Goal: Task Accomplishment & Management: Use online tool/utility

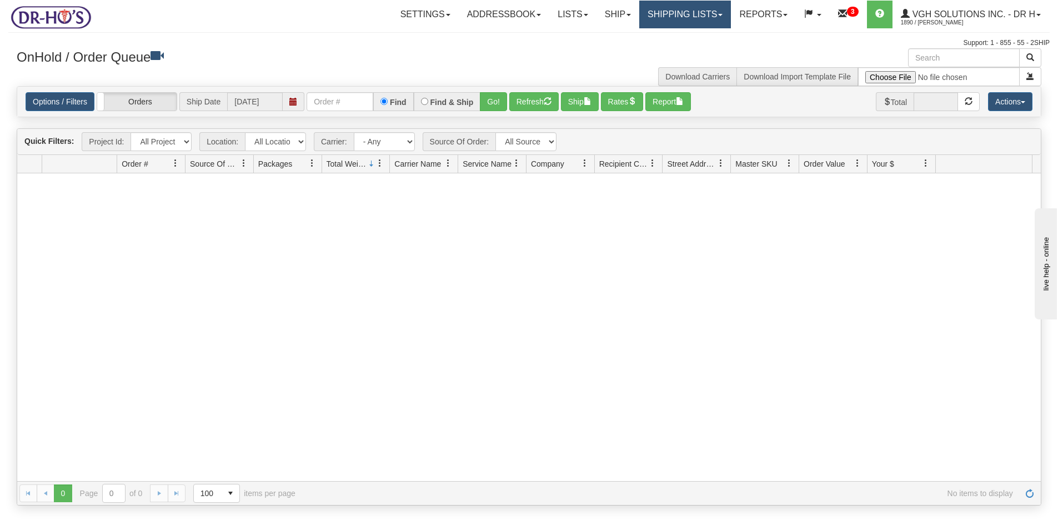
click at [689, 17] on link "Shipping lists" at bounding box center [685, 15] width 92 height 28
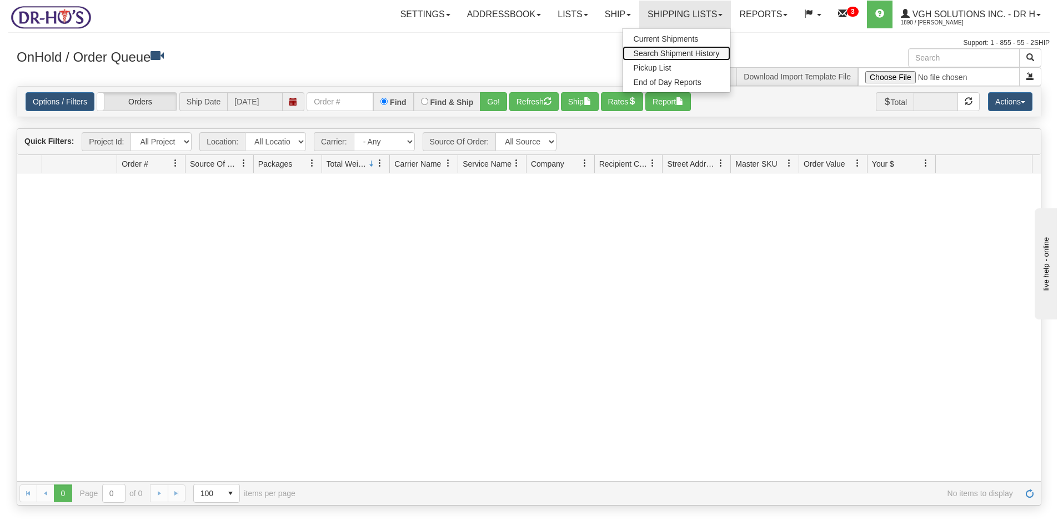
click at [678, 53] on span "Search Shipment History" at bounding box center [677, 53] width 86 height 9
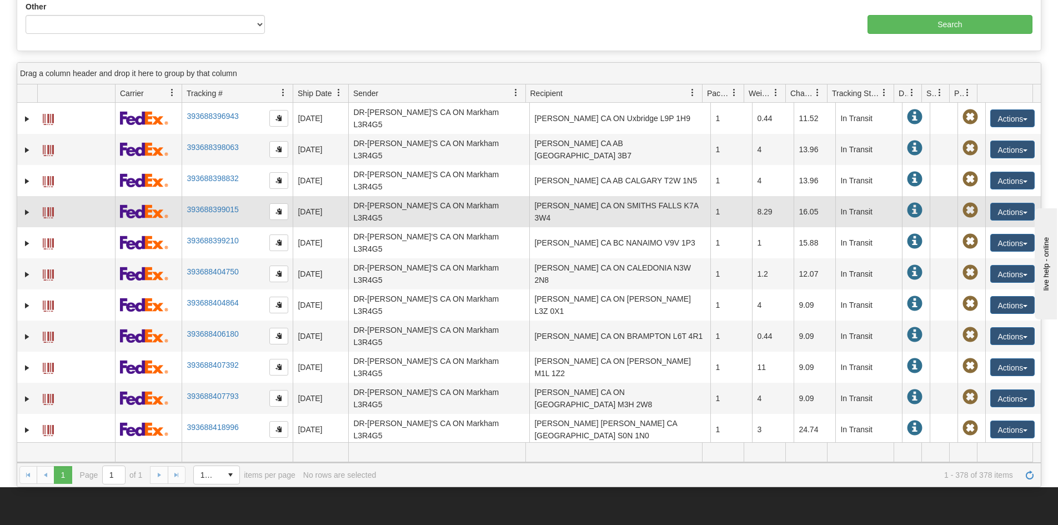
scroll to position [278, 0]
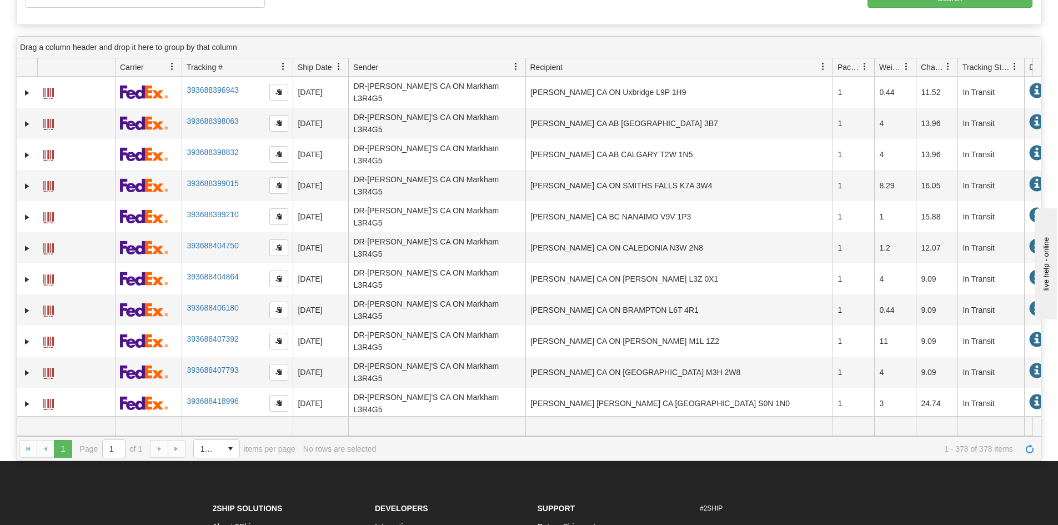
drag, startPoint x: 703, startPoint y: 67, endPoint x: 834, endPoint y: 68, distance: 131.6
click at [834, 68] on div "Id Client Id Carrier Tracking # Pro Number Ship Date Label Generation Date Send…" at bounding box center [525, 67] width 1016 height 18
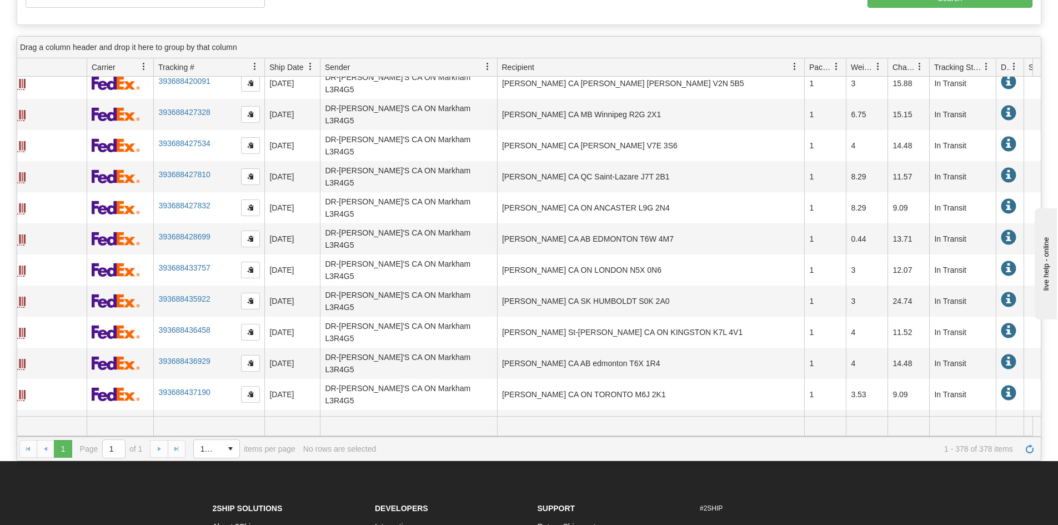
scroll to position [0, 0]
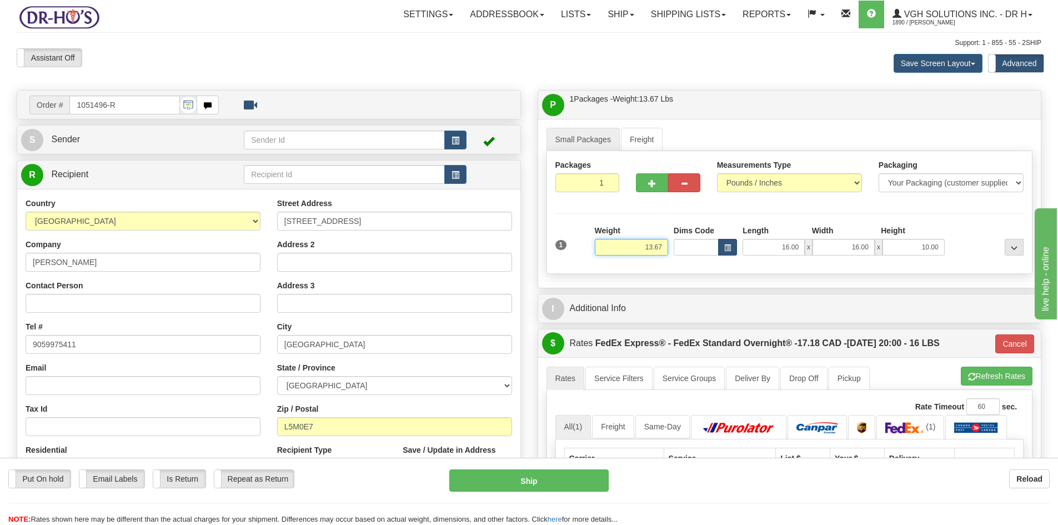
drag, startPoint x: 630, startPoint y: 248, endPoint x: 726, endPoint y: 250, distance: 96.7
click at [723, 250] on div "1 Weight 13.67 Dims Code x x" at bounding box center [790, 244] width 474 height 39
click at [856, 179] on select "Pounds / Inches Kilograms / Centimeters" at bounding box center [789, 182] width 145 height 19
select select "1"
click at [717, 173] on select "Pounds / Inches Kilograms / Centimeters" at bounding box center [789, 182] width 145 height 19
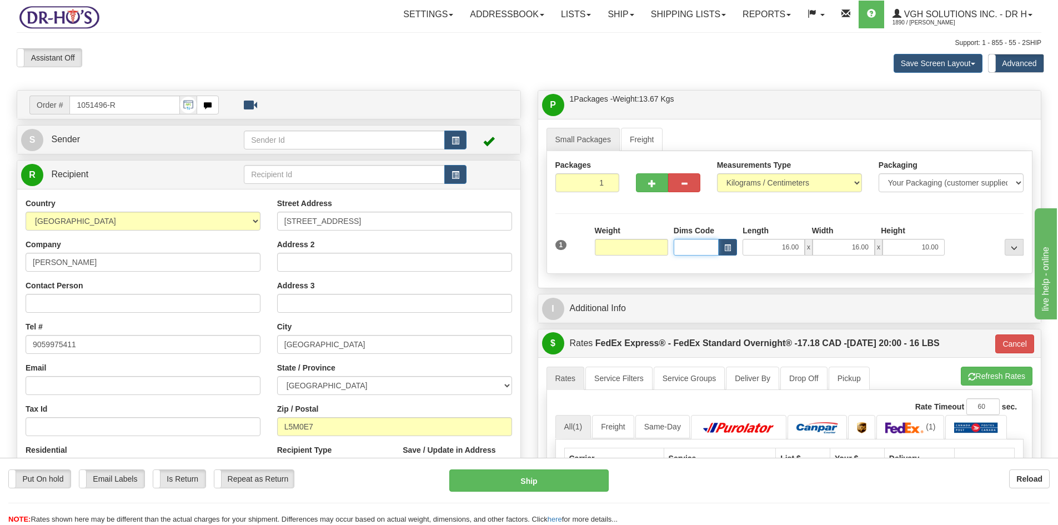
type input "0.00"
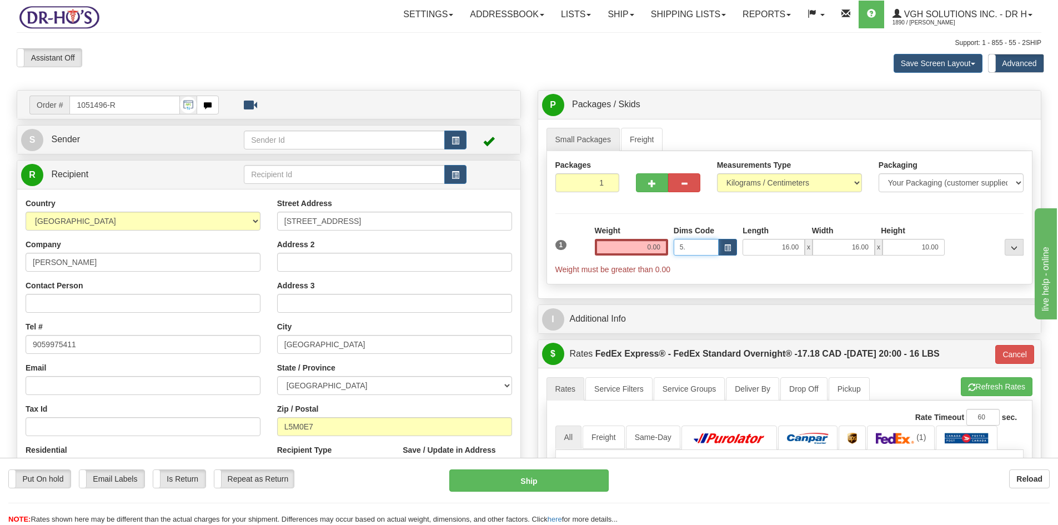
type input "5"
click at [642, 245] on input "0.00" at bounding box center [631, 247] width 73 height 17
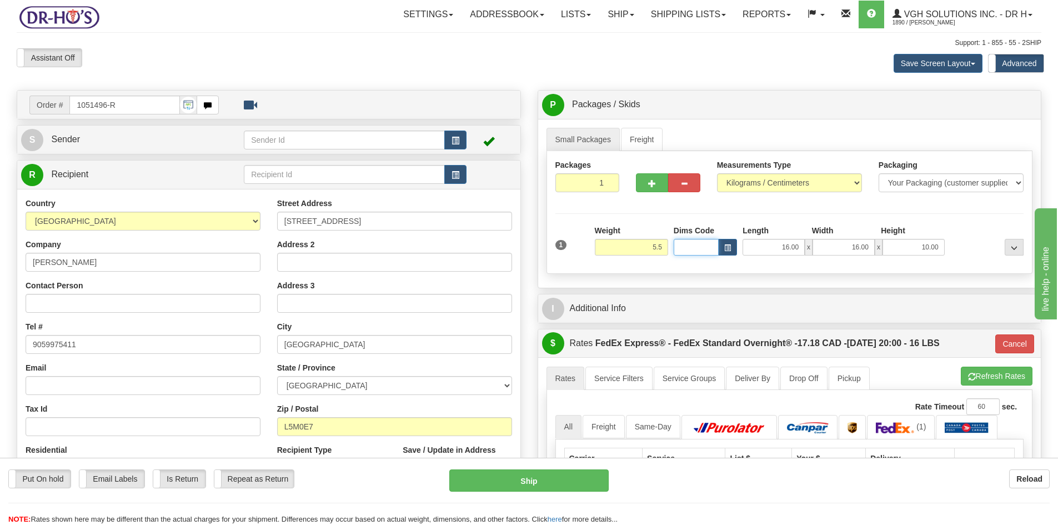
type input "5.50"
type input "05"
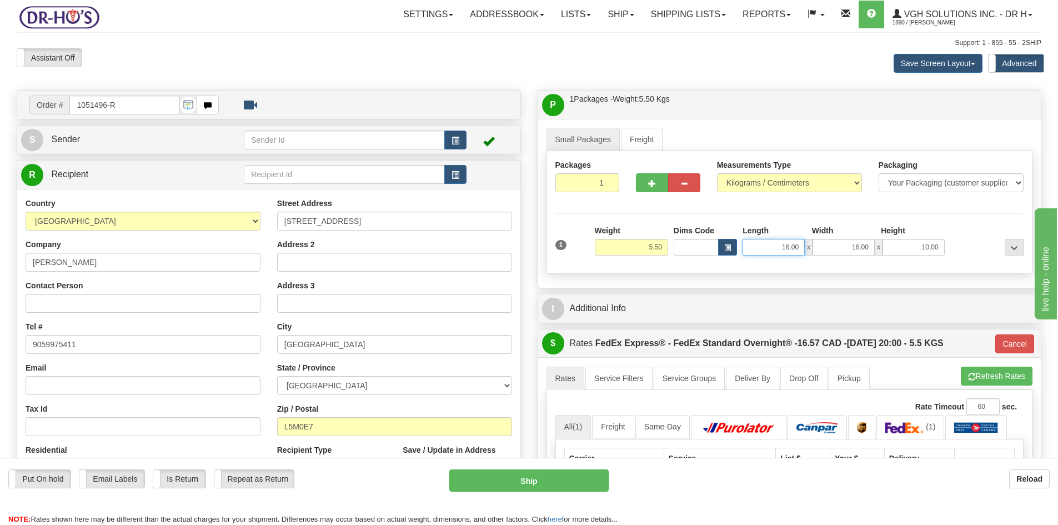
click at [769, 250] on input "16.00" at bounding box center [774, 247] width 62 height 17
drag, startPoint x: 769, startPoint y: 250, endPoint x: 798, endPoint y: 249, distance: 29.5
click at [798, 249] on input "16.00" at bounding box center [774, 247] width 62 height 17
type input "61.50"
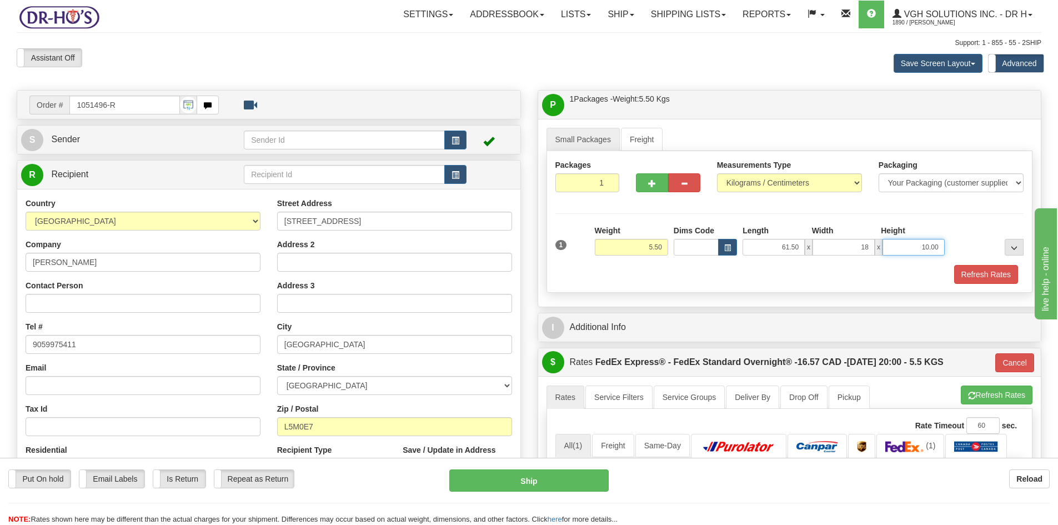
type input "18.00"
type input "39.50"
click at [988, 274] on button "Refresh Rates" at bounding box center [986, 274] width 64 height 19
type input "05"
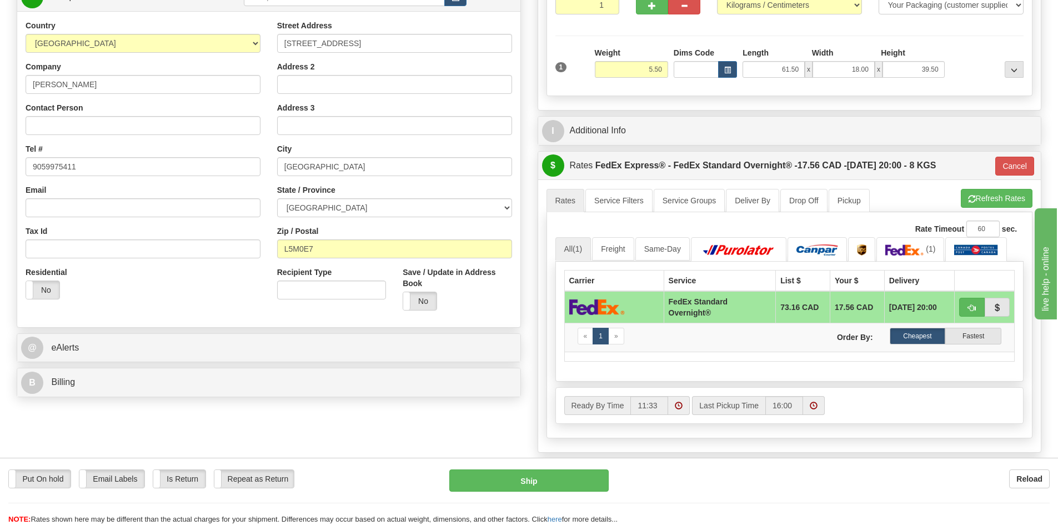
scroll to position [111, 0]
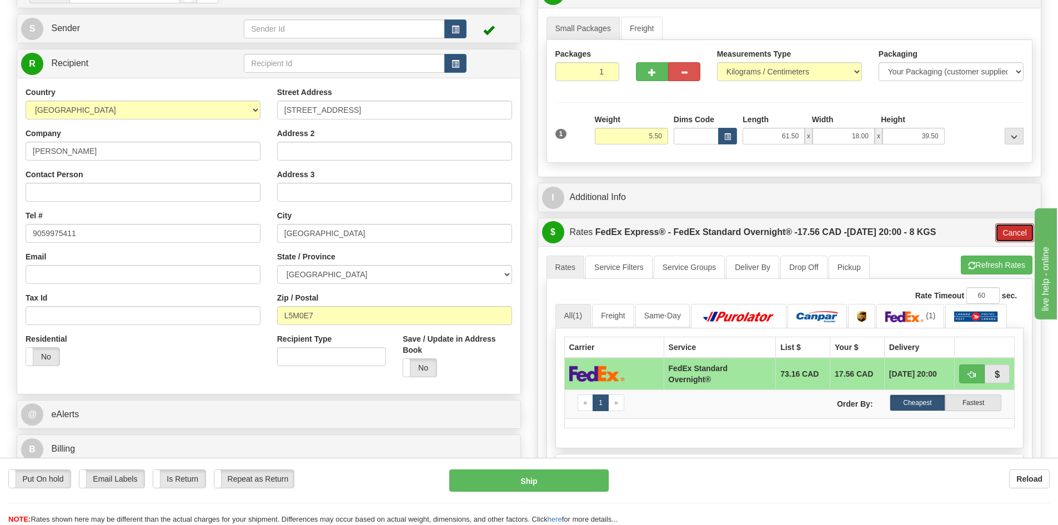
click at [1015, 235] on button "Cancel" at bounding box center [1014, 232] width 39 height 19
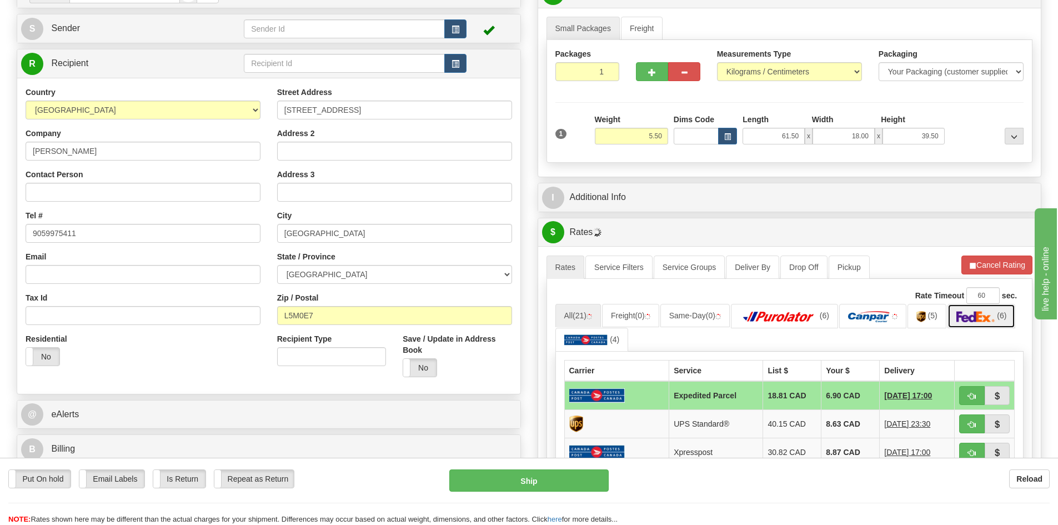
click at [986, 315] on img at bounding box center [975, 316] width 39 height 11
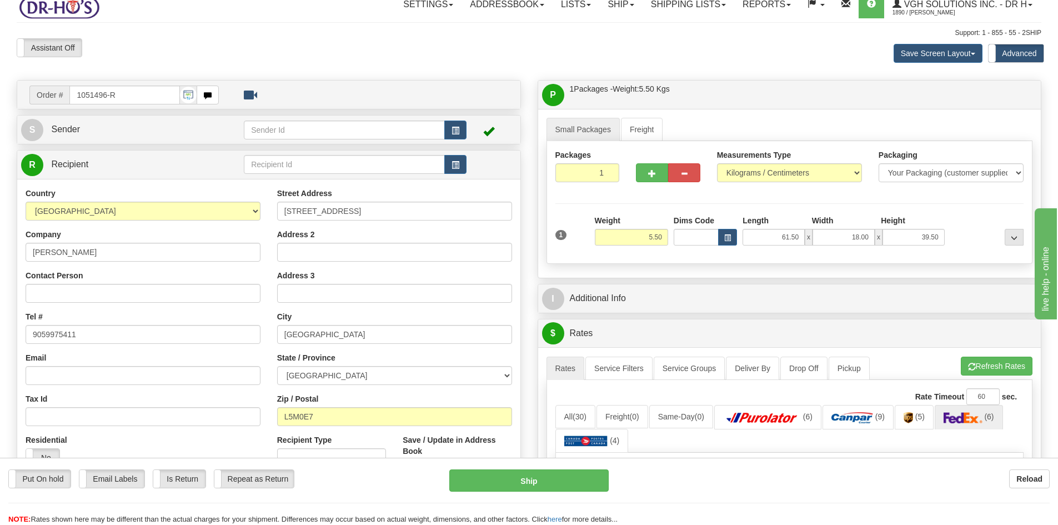
scroll to position [0, 0]
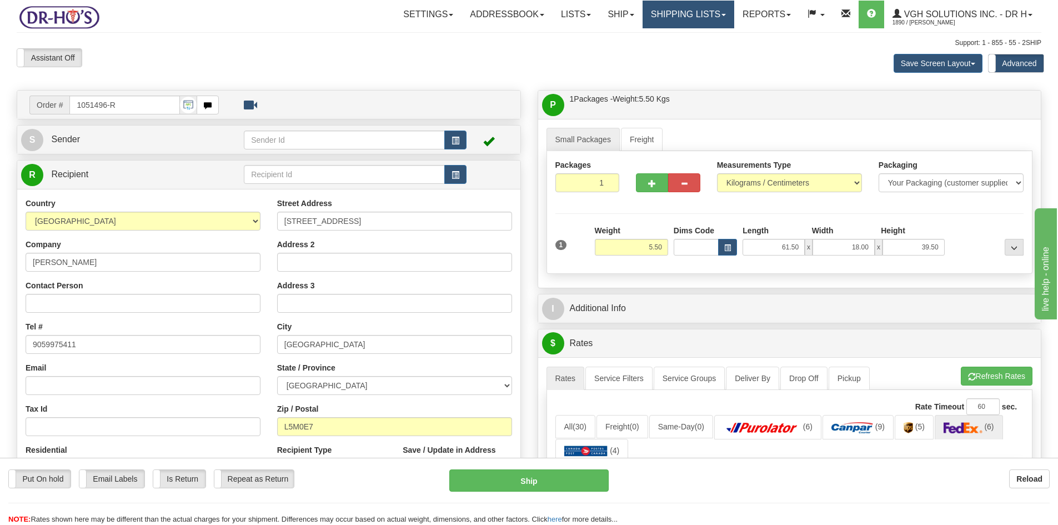
click at [668, 15] on link "Shipping lists" at bounding box center [689, 15] width 92 height 28
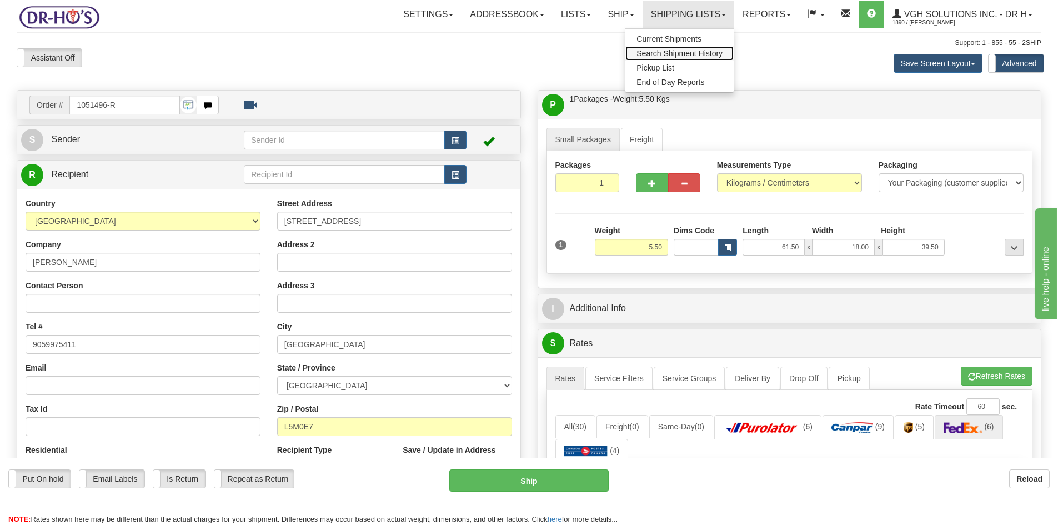
click at [653, 54] on span "Search Shipment History" at bounding box center [680, 53] width 86 height 9
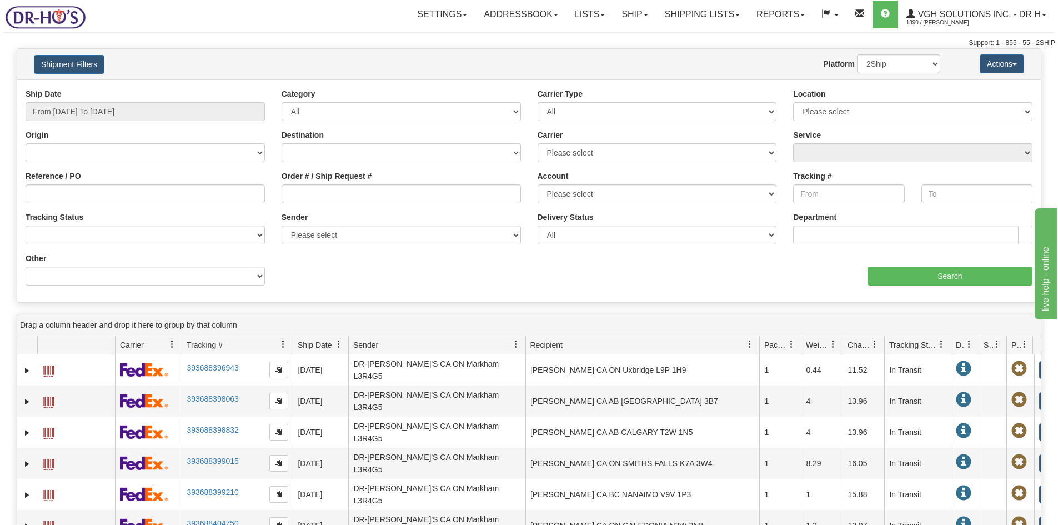
drag, startPoint x: 701, startPoint y: 347, endPoint x: 761, endPoint y: 344, distance: 60.0
click at [761, 344] on div "Id Client Id Carrier Tracking # Pro Number Ship Date Label Generation Date Send…" at bounding box center [525, 345] width 1016 height 18
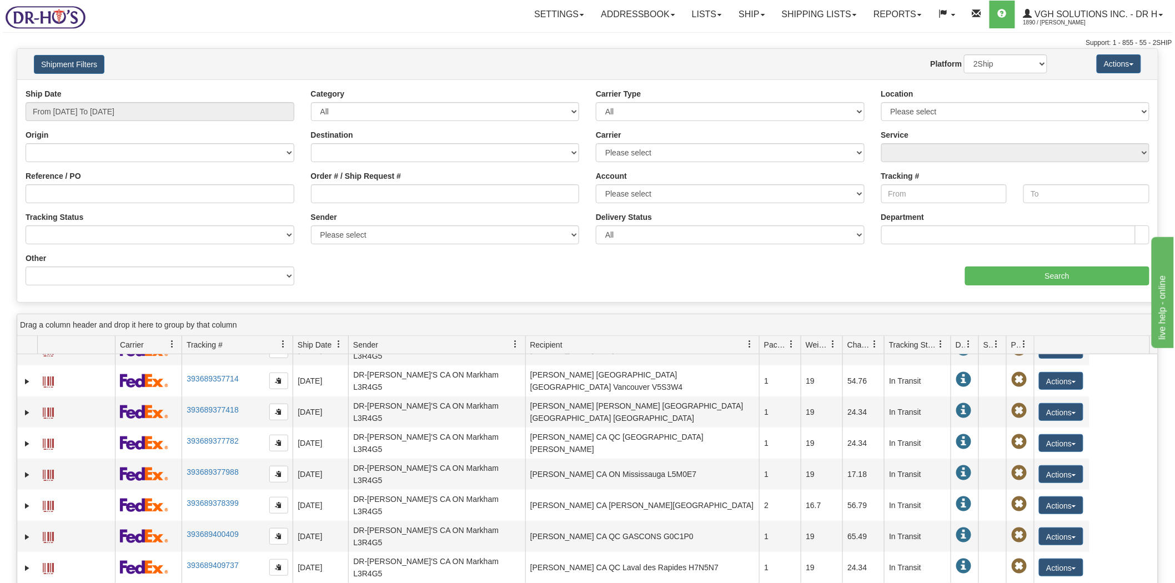
scroll to position [1308, 0]
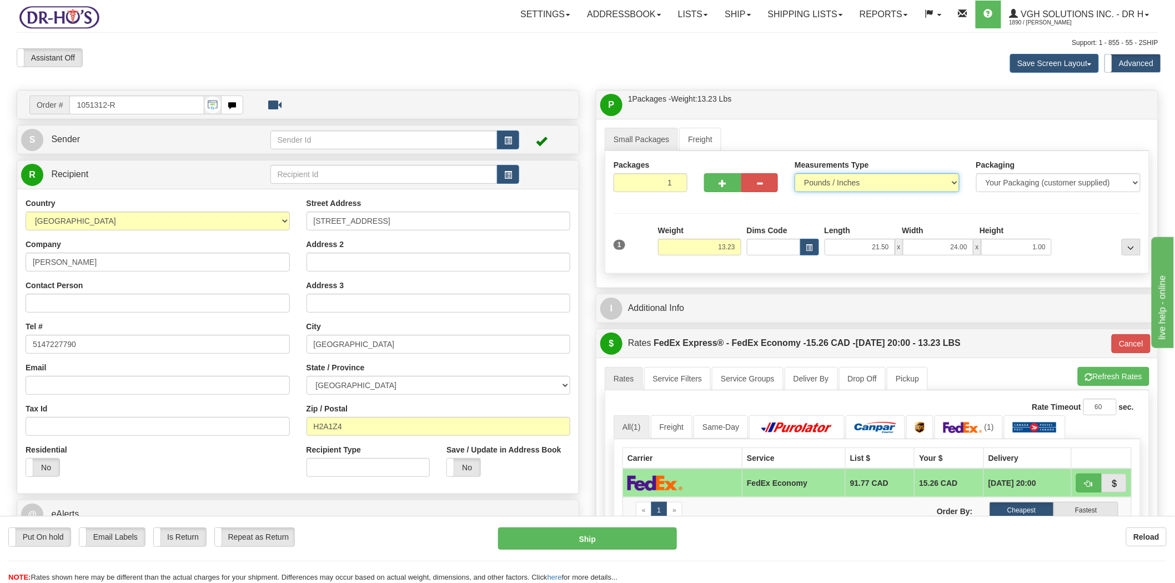
click at [953, 182] on select "Pounds / Inches Kilograms / Centimeters" at bounding box center [877, 182] width 164 height 19
select select "1"
click at [795, 174] on select "Pounds / Inches Kilograms / Centimeters" at bounding box center [877, 182] width 164 height 19
drag, startPoint x: 713, startPoint y: 248, endPoint x: 763, endPoint y: 244, distance: 49.5
click at [763, 244] on div "1 Weight 13.23 Dims Code x x" at bounding box center [877, 244] width 533 height 39
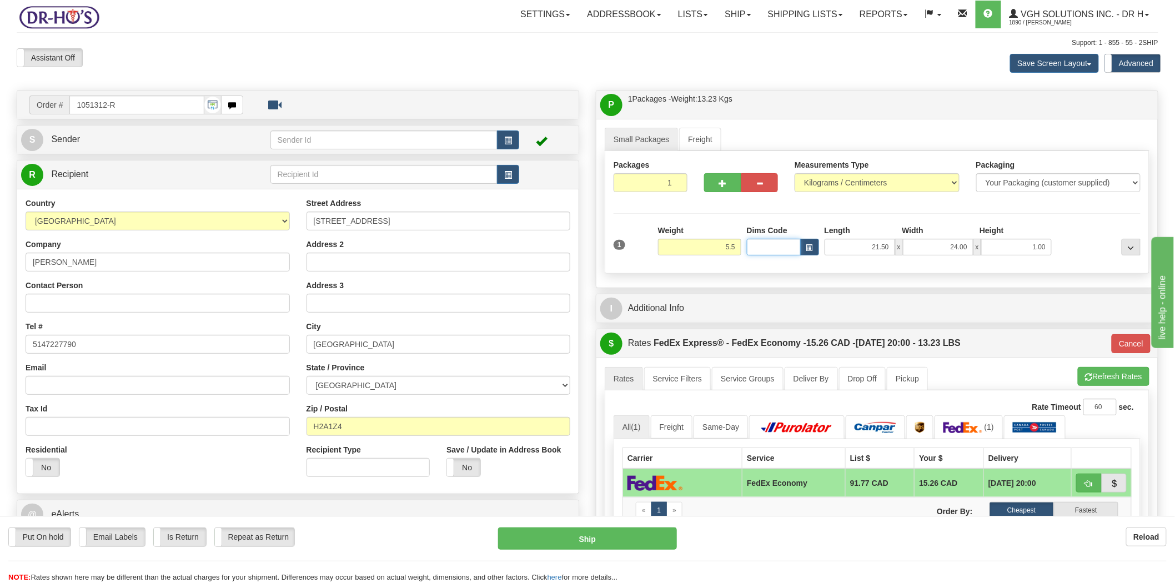
type input "5.50"
type input "20"
type input "61.50"
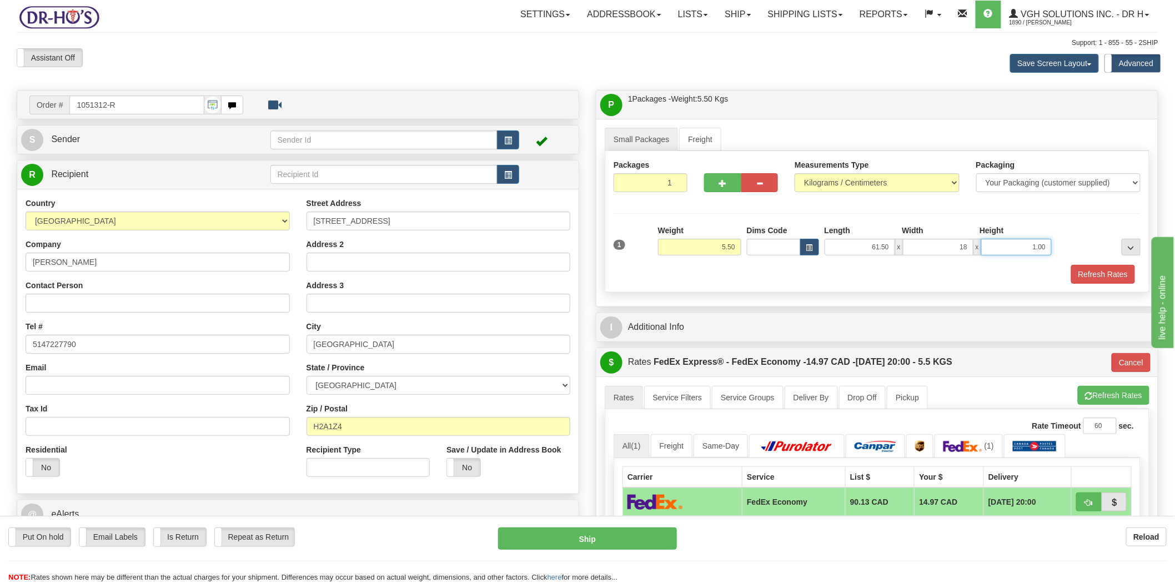
type input "18.00"
type input "39.50"
click at [1106, 267] on button "Refresh Rates" at bounding box center [1103, 274] width 64 height 19
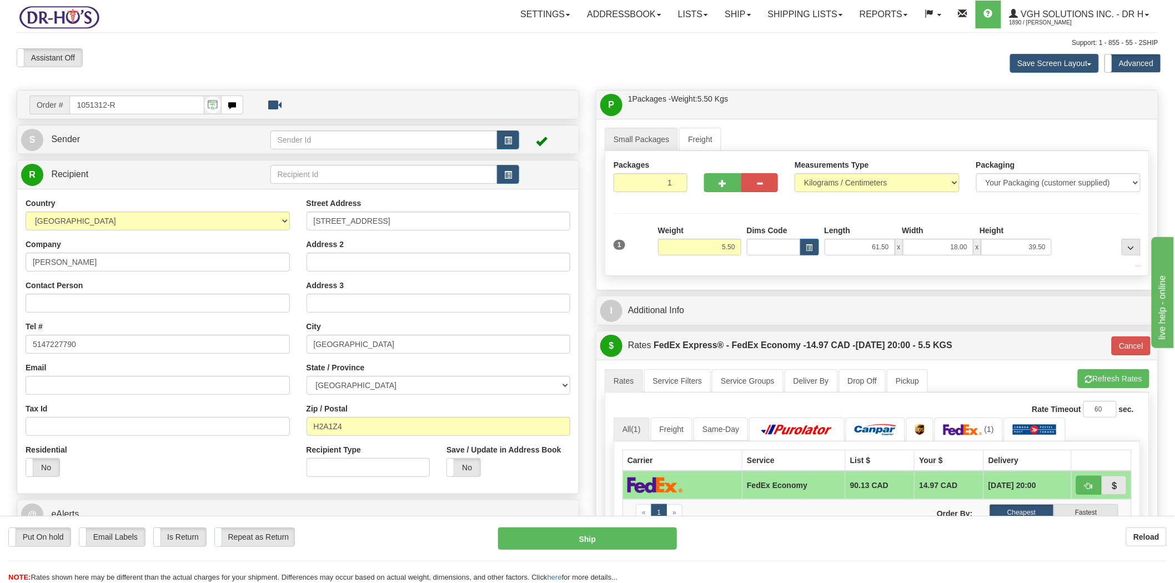
type input "20"
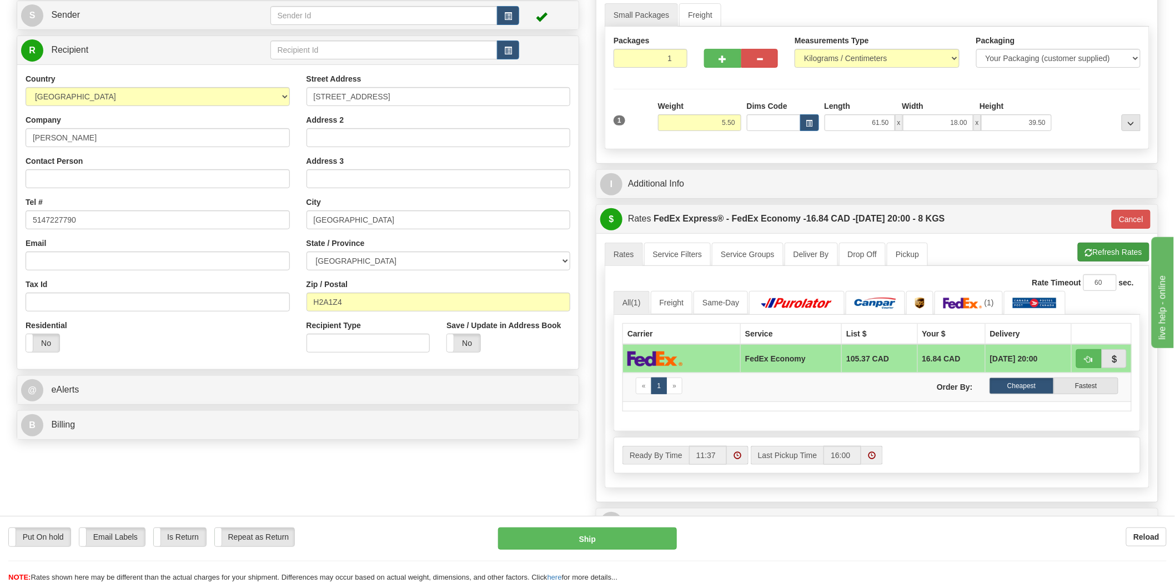
scroll to position [123, 0]
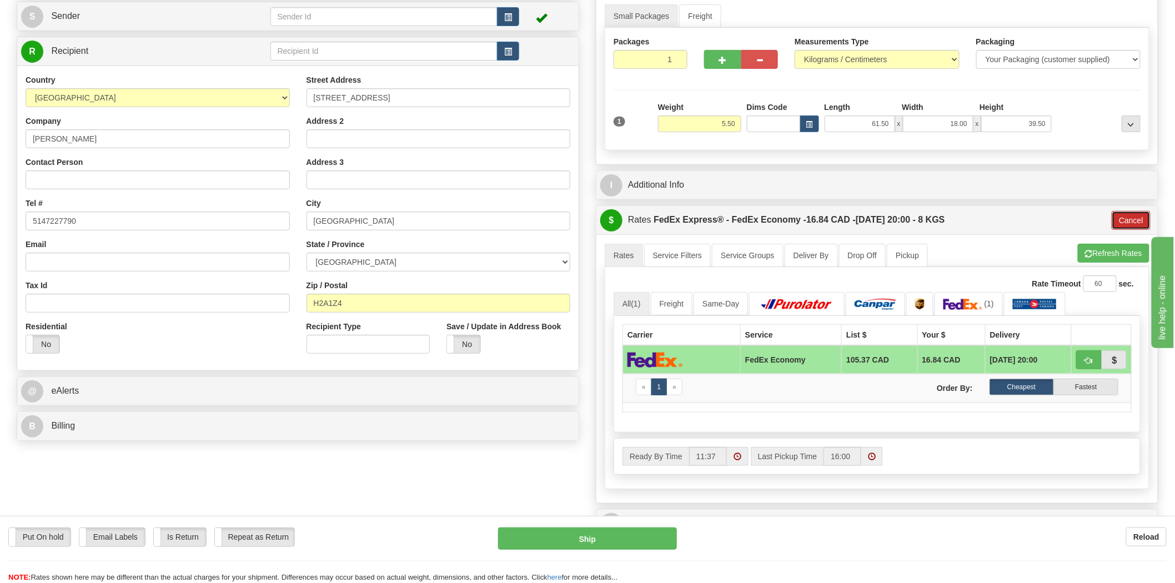
click at [1121, 220] on button "Cancel" at bounding box center [1131, 220] width 39 height 19
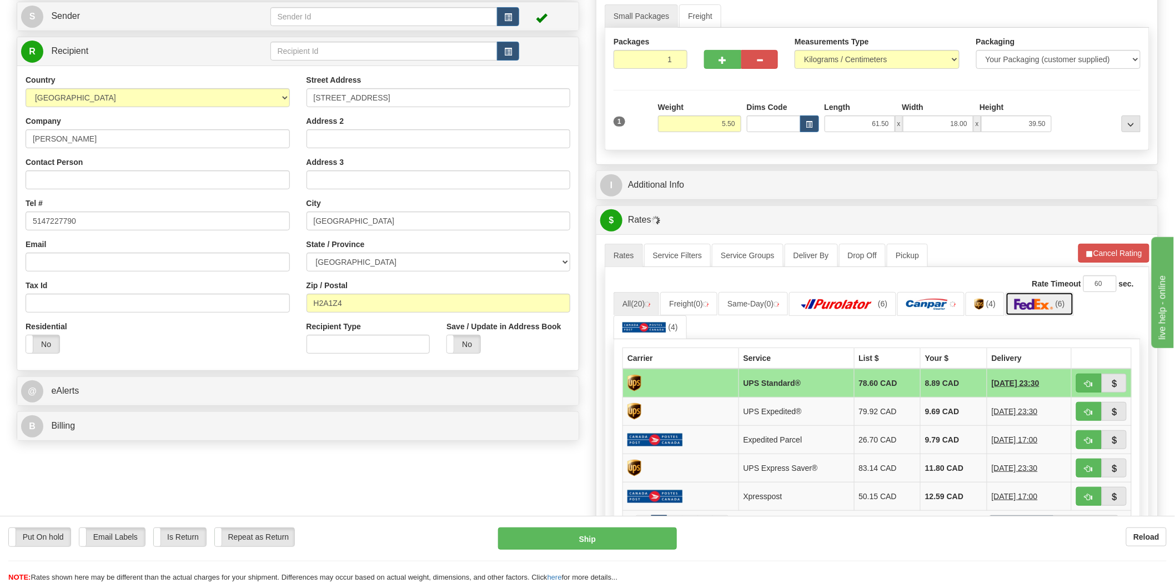
click at [1039, 307] on img at bounding box center [1034, 304] width 39 height 11
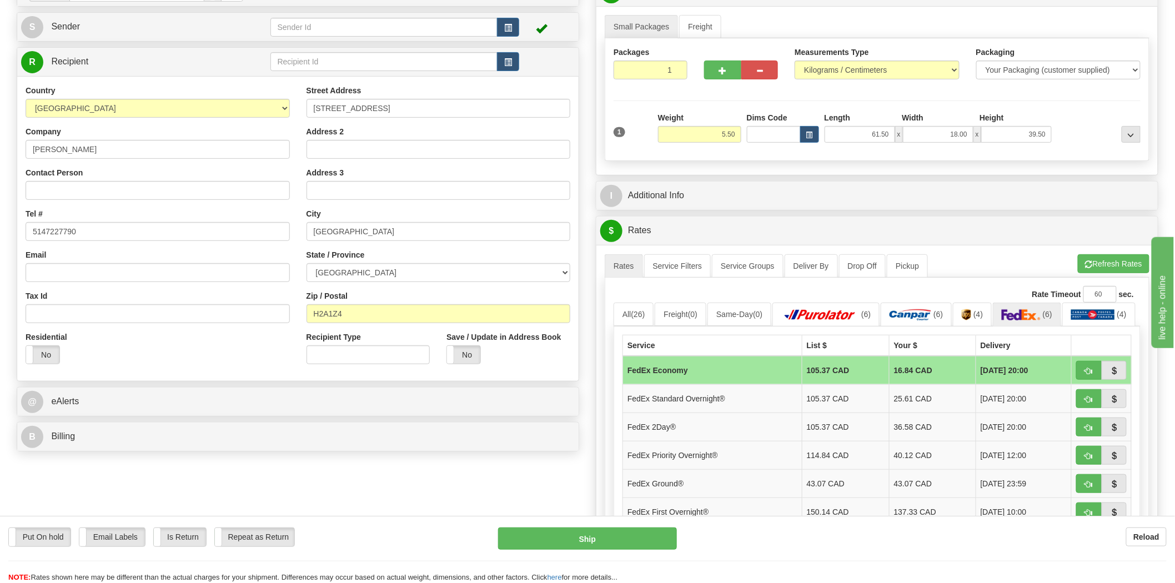
scroll to position [0, 0]
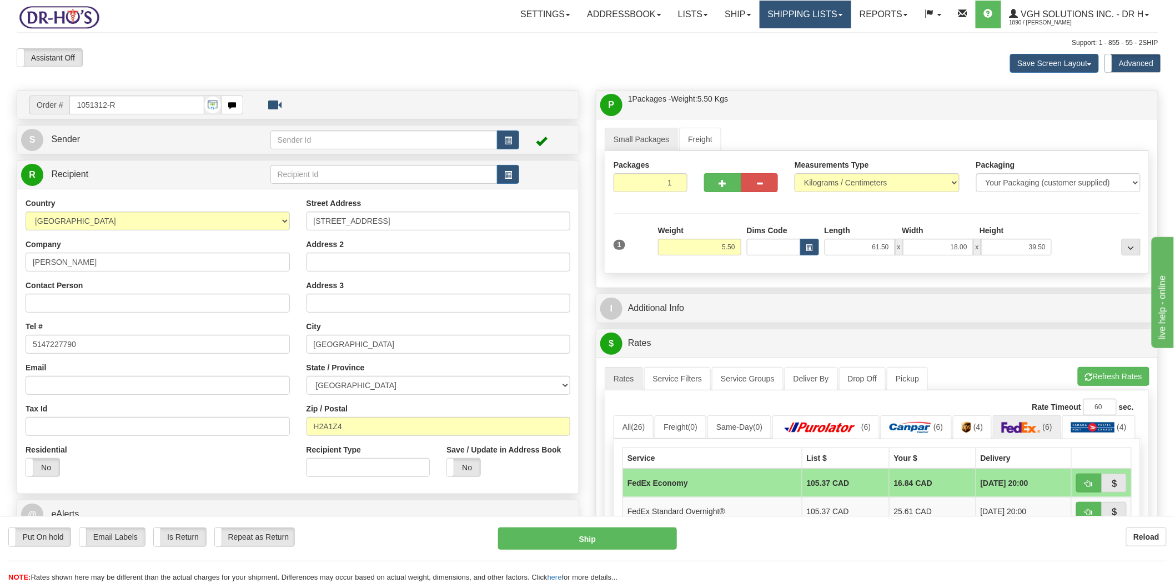
click at [801, 14] on link "Shipping lists" at bounding box center [806, 15] width 92 height 28
click at [785, 49] on span "Search Shipment History" at bounding box center [797, 53] width 86 height 9
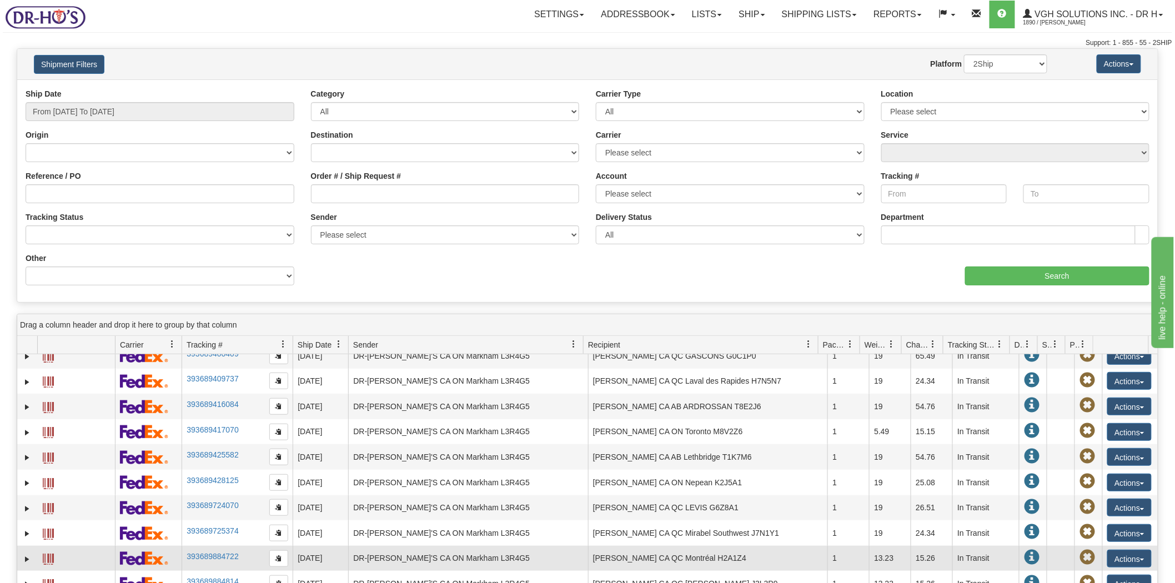
scroll to position [1234, 0]
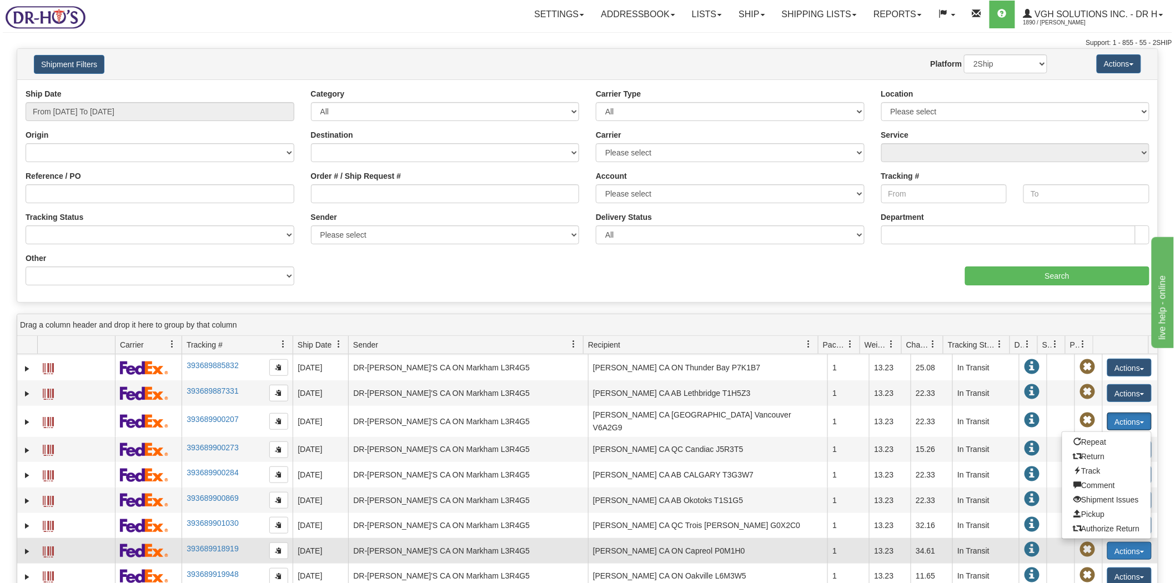
scroll to position [1419, 0]
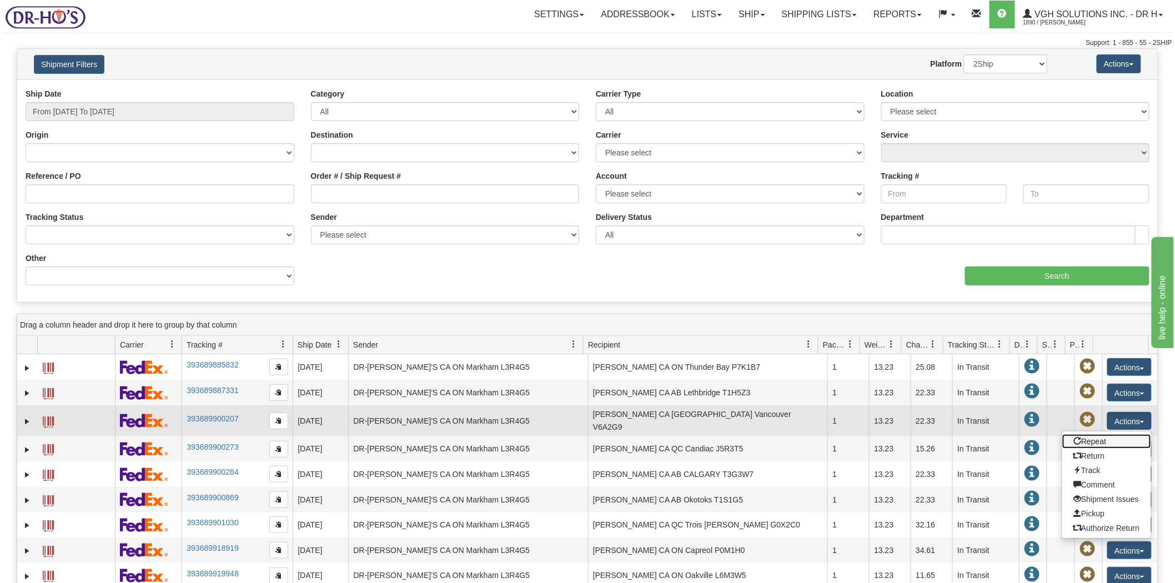
click at [1088, 434] on link "Repeat" at bounding box center [1107, 441] width 89 height 14
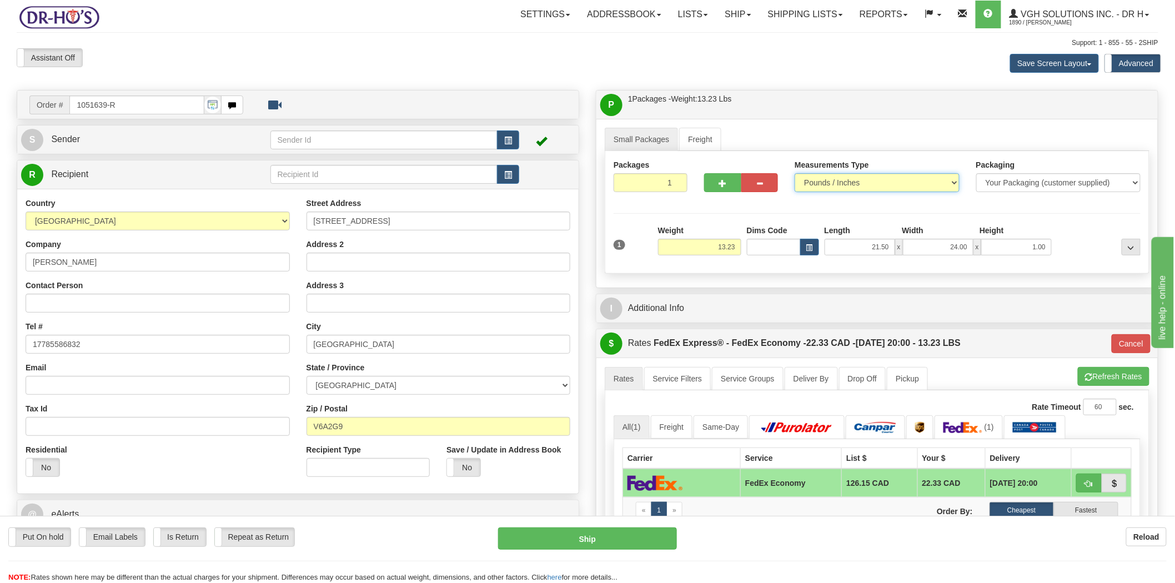
click at [953, 179] on select "Pounds / Inches Kilograms / Centimeters" at bounding box center [877, 182] width 164 height 19
select select "1"
click at [795, 174] on select "Pounds / Inches Kilograms / Centimeters" at bounding box center [877, 182] width 164 height 19
drag, startPoint x: 712, startPoint y: 252, endPoint x: 793, endPoint y: 250, distance: 81.1
click at [790, 250] on div "1 Weight 13.23 Dims Code x x" at bounding box center [877, 244] width 533 height 39
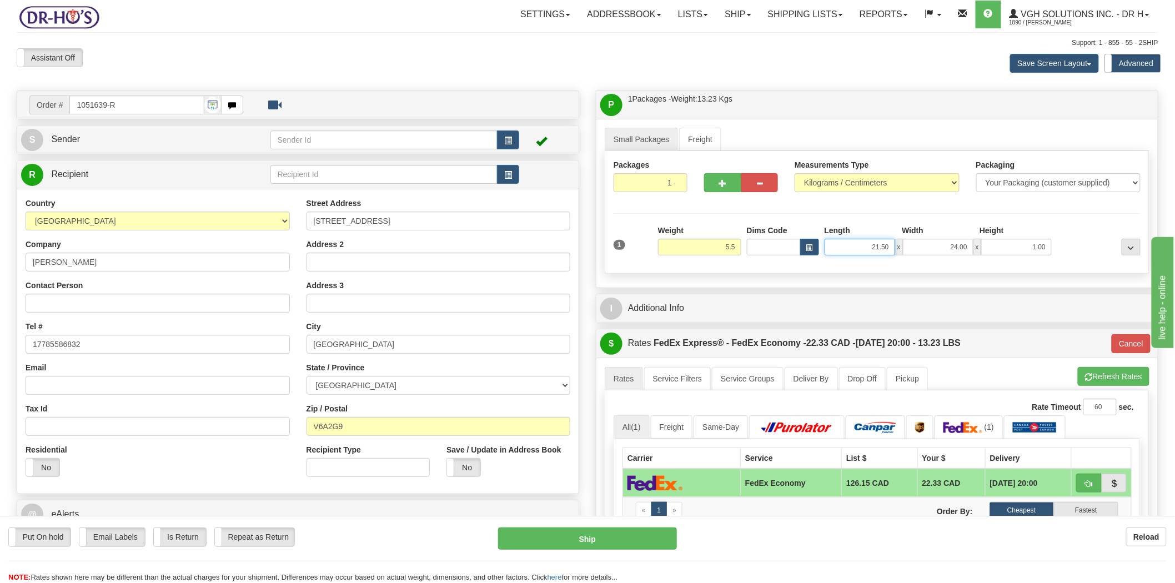
type input "5.50"
type input "20"
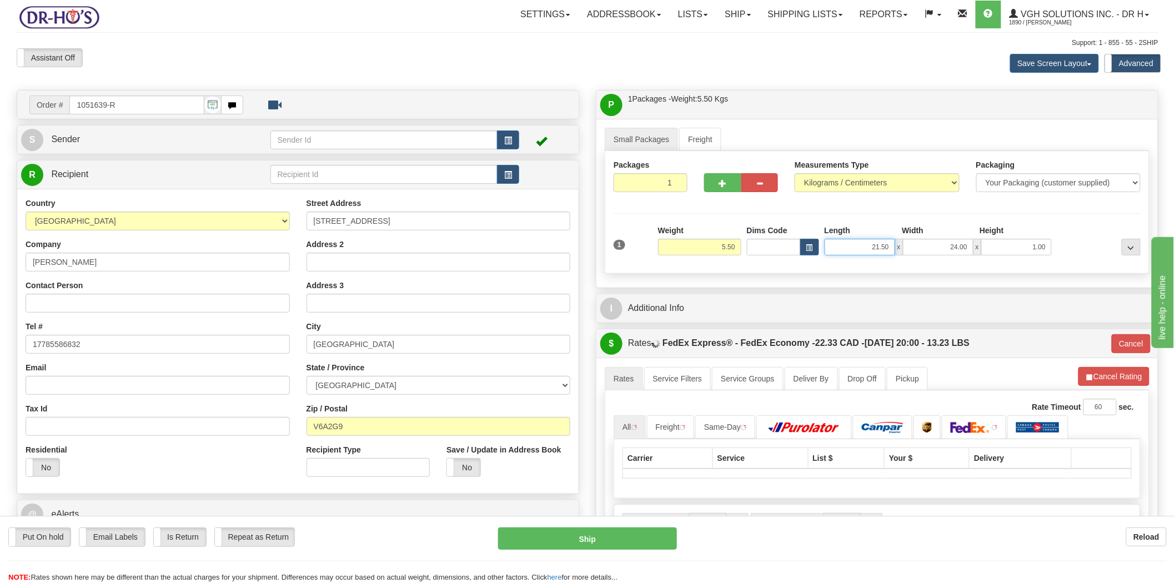
drag, startPoint x: 880, startPoint y: 248, endPoint x: 897, endPoint y: 248, distance: 17.2
click at [897, 248] on div "21.50 x 24.00 x 1.00" at bounding box center [939, 247] width 228 height 17
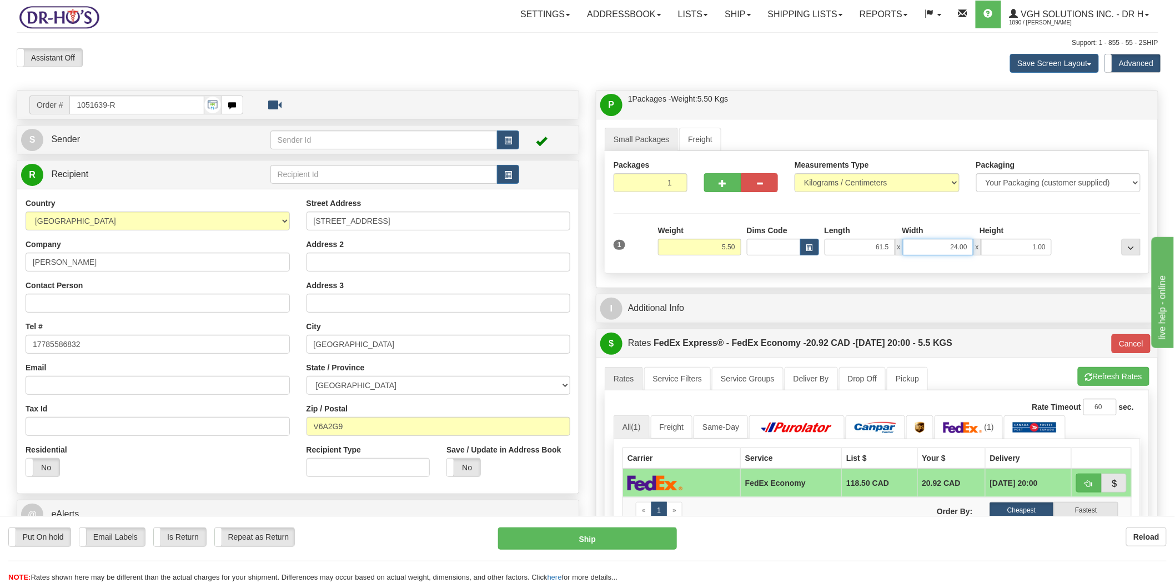
type input "61.50"
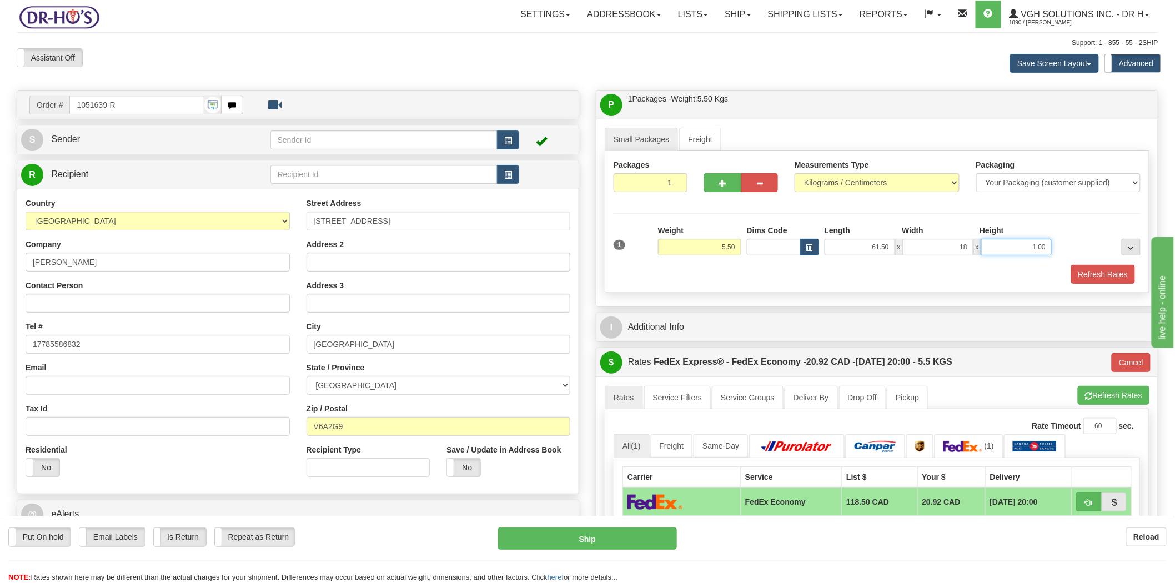
type input "18.00"
type input "39.50"
click at [1104, 273] on button "Refresh Rates" at bounding box center [1103, 274] width 64 height 19
type input "20"
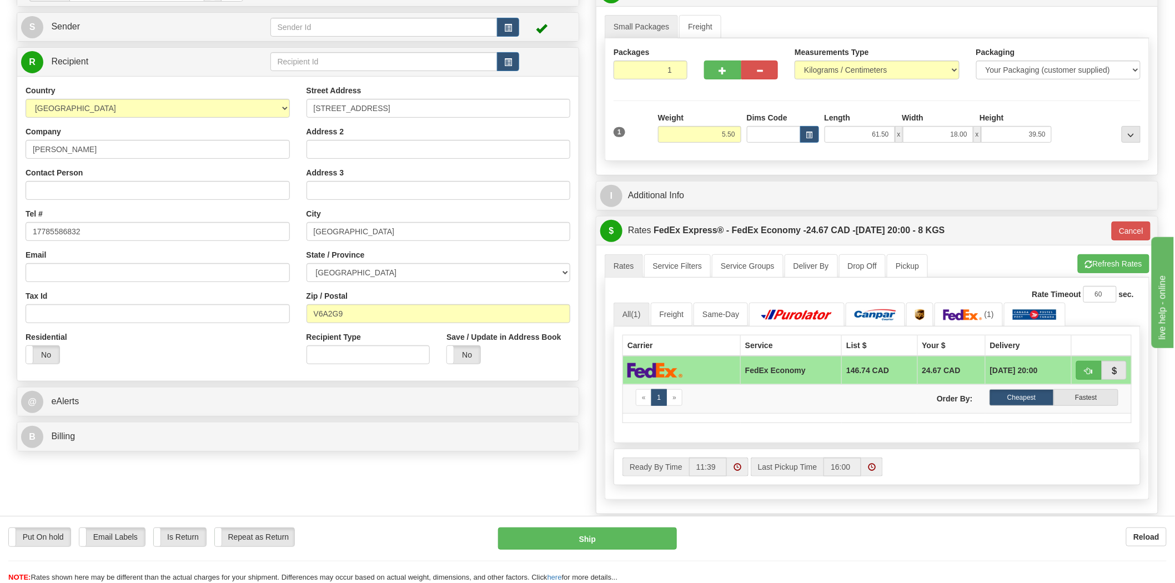
scroll to position [123, 0]
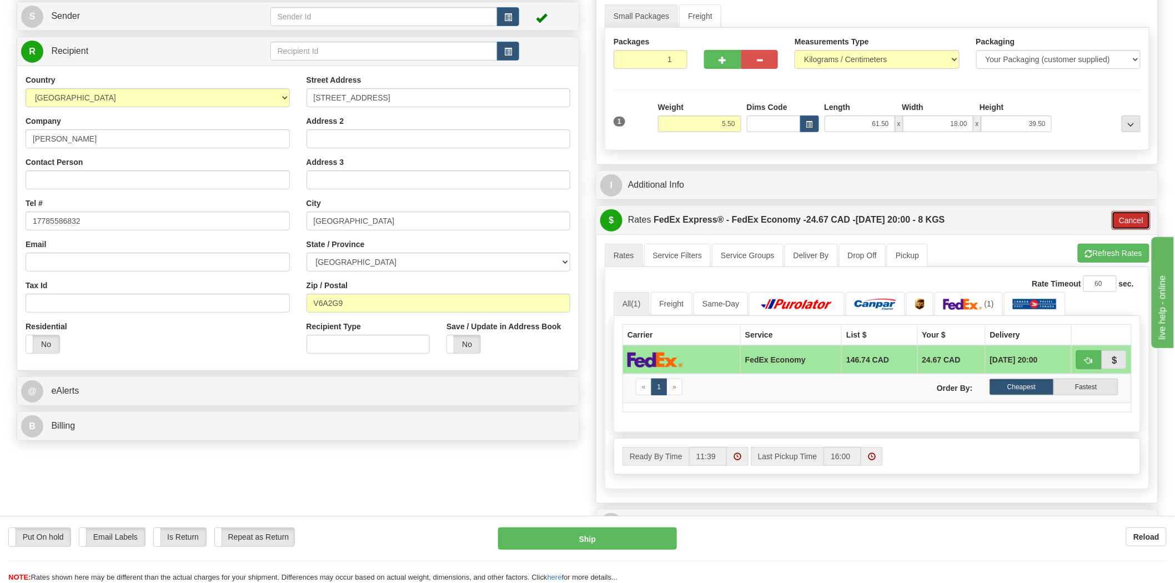
click at [1130, 221] on button "Cancel" at bounding box center [1131, 220] width 39 height 19
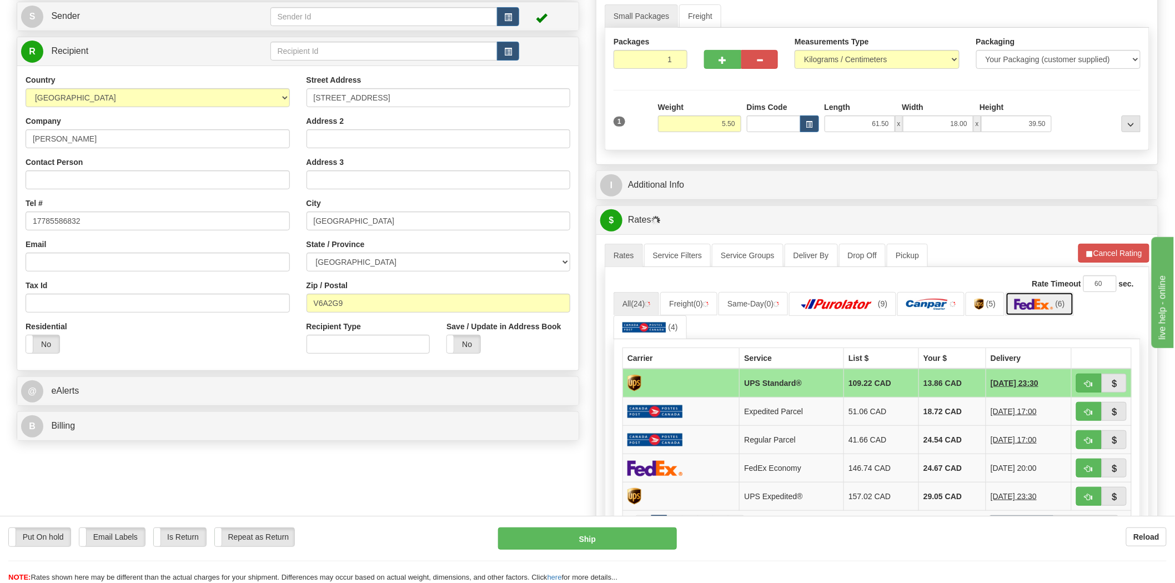
click at [1048, 304] on img at bounding box center [1034, 304] width 39 height 11
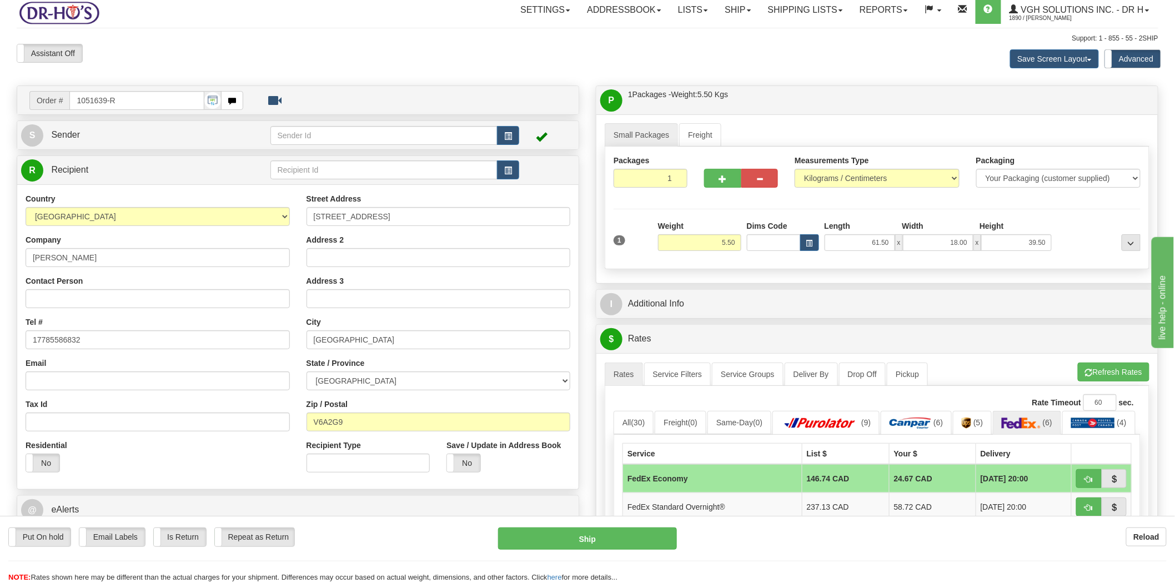
scroll to position [0, 0]
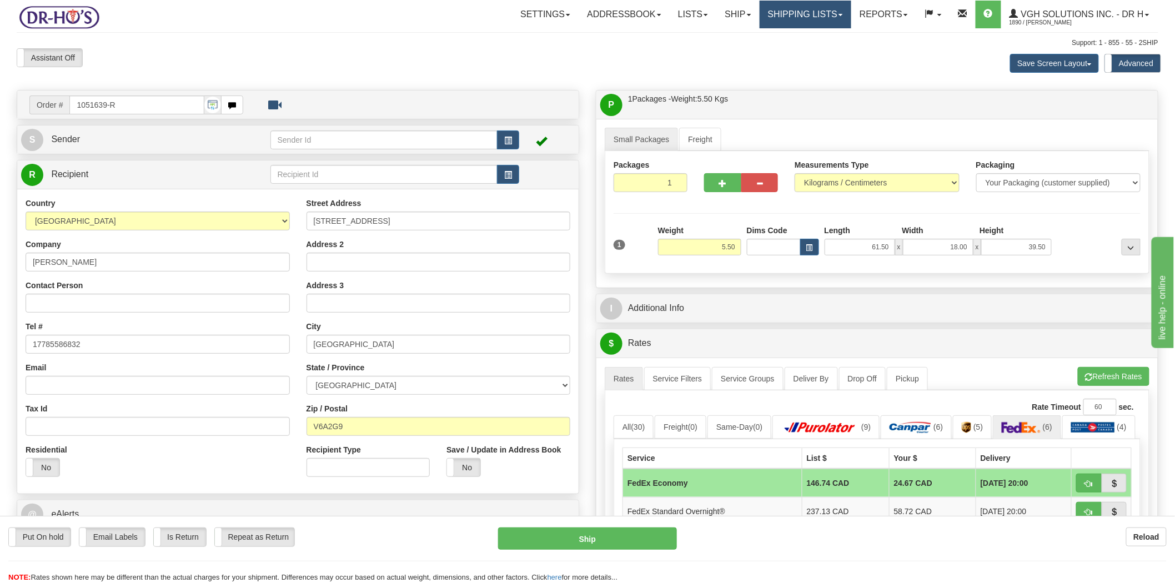
click at [811, 20] on link "Shipping lists" at bounding box center [806, 15] width 92 height 28
click at [764, 52] on span "Search Shipment History" at bounding box center [797, 53] width 86 height 9
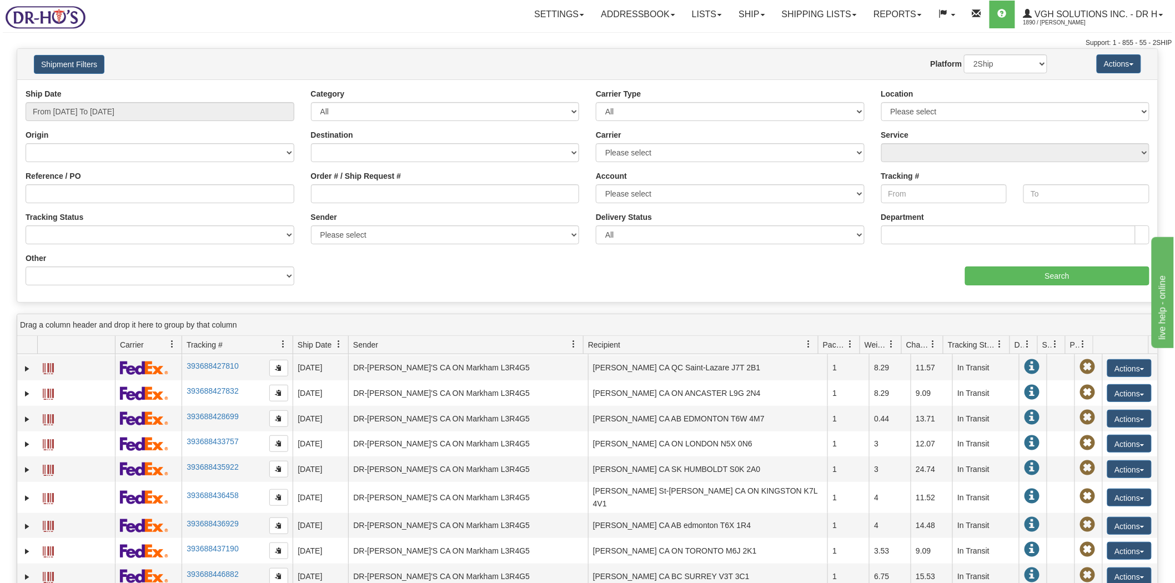
scroll to position [308, 0]
